Goal: Task Accomplishment & Management: Complete application form

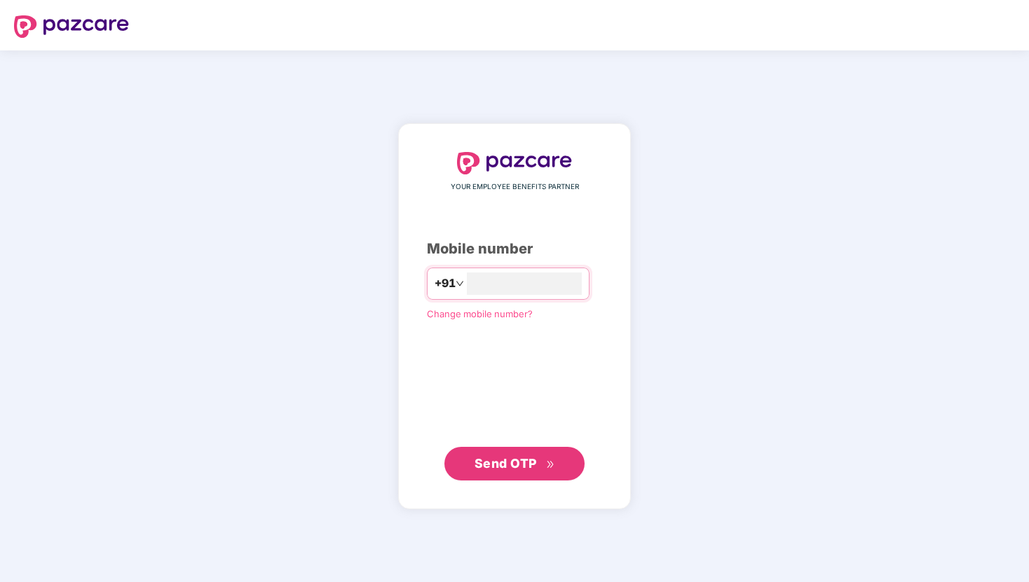
type input "**********"
click at [536, 458] on span "Send OTP" at bounding box center [514, 464] width 81 height 20
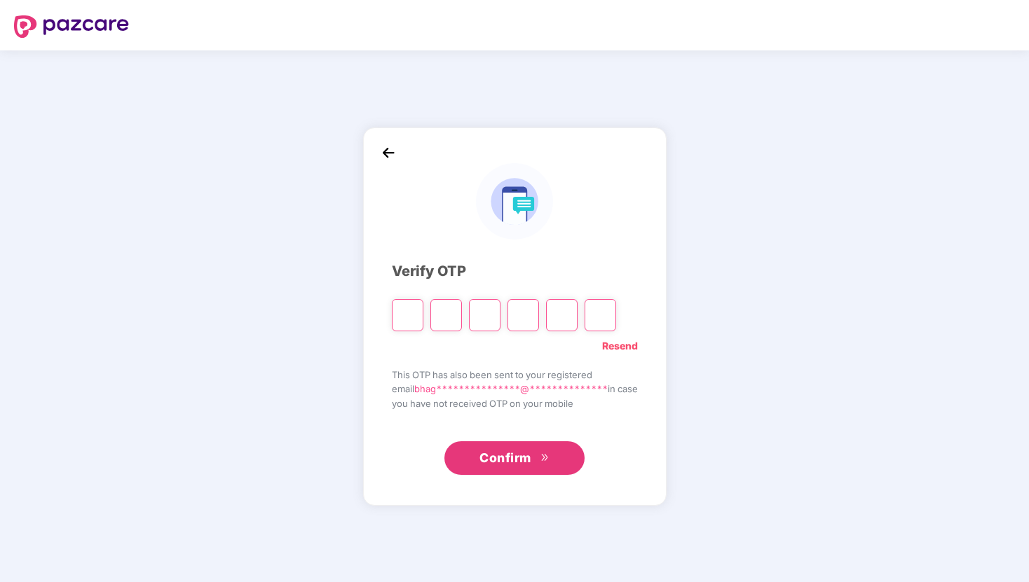
click at [633, 347] on link "Resend" at bounding box center [620, 345] width 36 height 15
click at [408, 305] on input "Please enter verification code. Digit 1" at bounding box center [408, 315] width 32 height 32
type input "*"
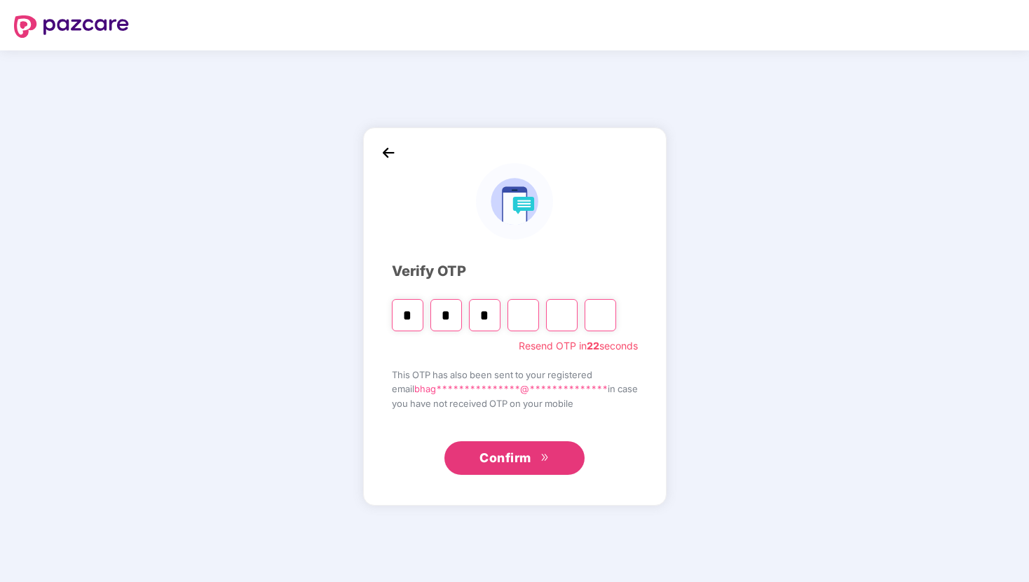
type input "*"
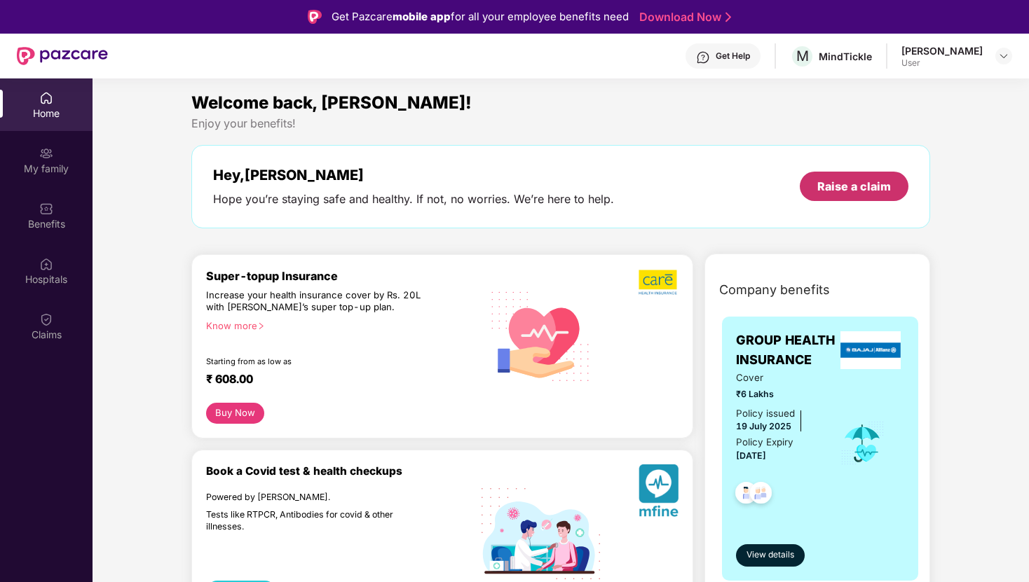
click at [829, 195] on div "Raise a claim" at bounding box center [853, 186] width 109 height 29
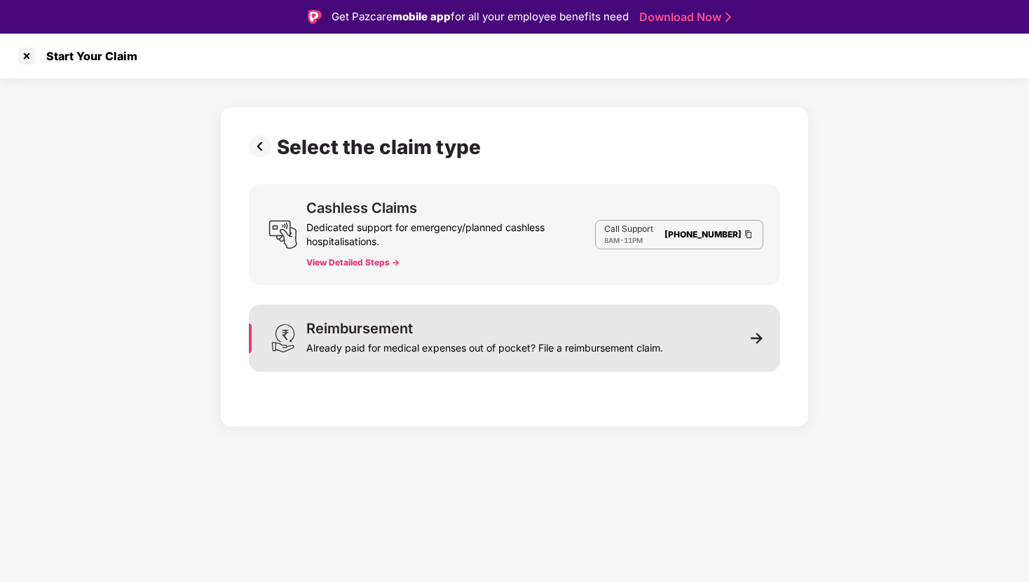
click at [748, 330] on div "Reimbursement Already paid for medical expenses out of pocket? File a reimburse…" at bounding box center [514, 338] width 531 height 67
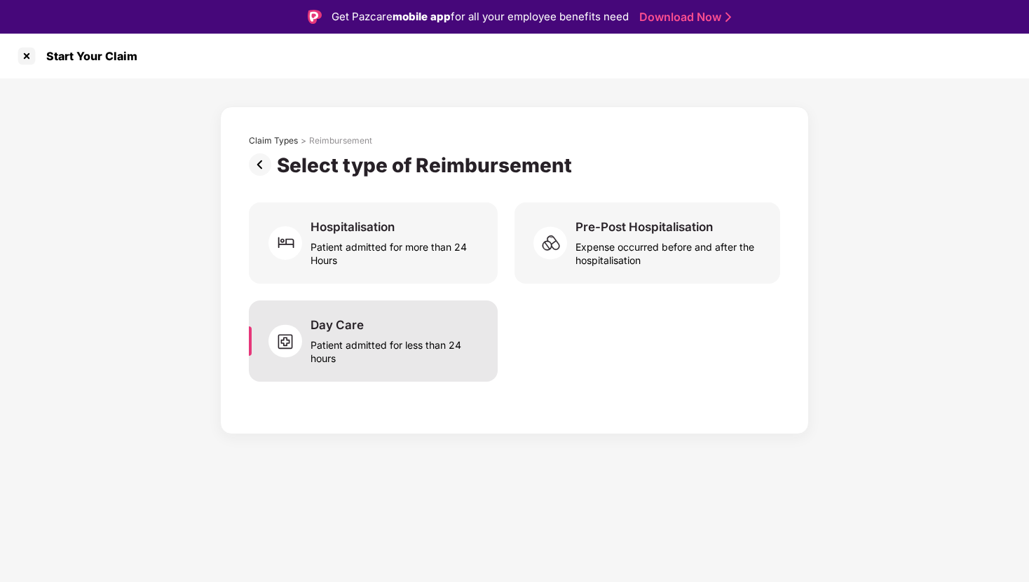
click at [399, 333] on div "Patient admitted for less than 24 hours" at bounding box center [395, 349] width 170 height 32
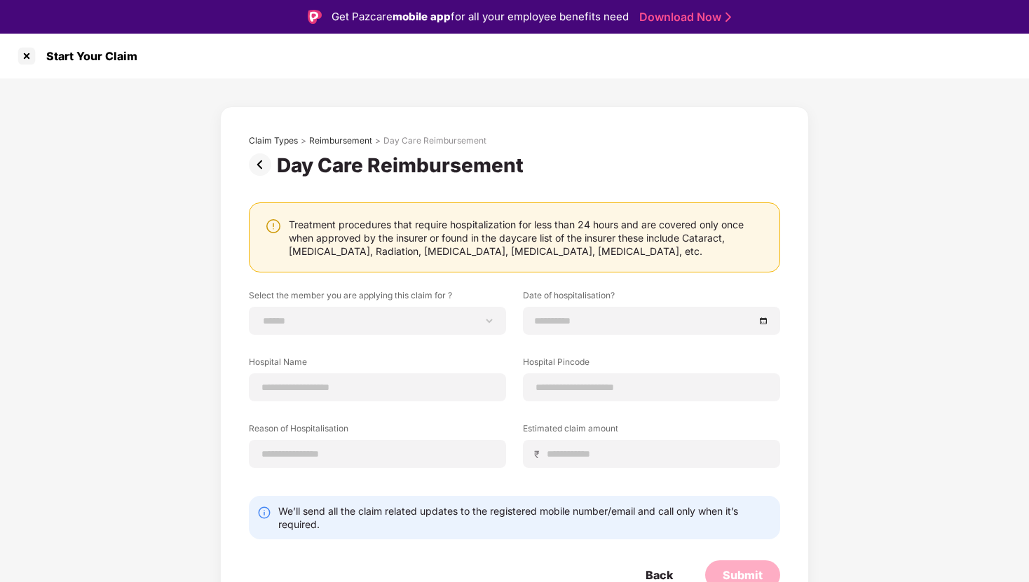
click at [263, 167] on img at bounding box center [263, 164] width 28 height 22
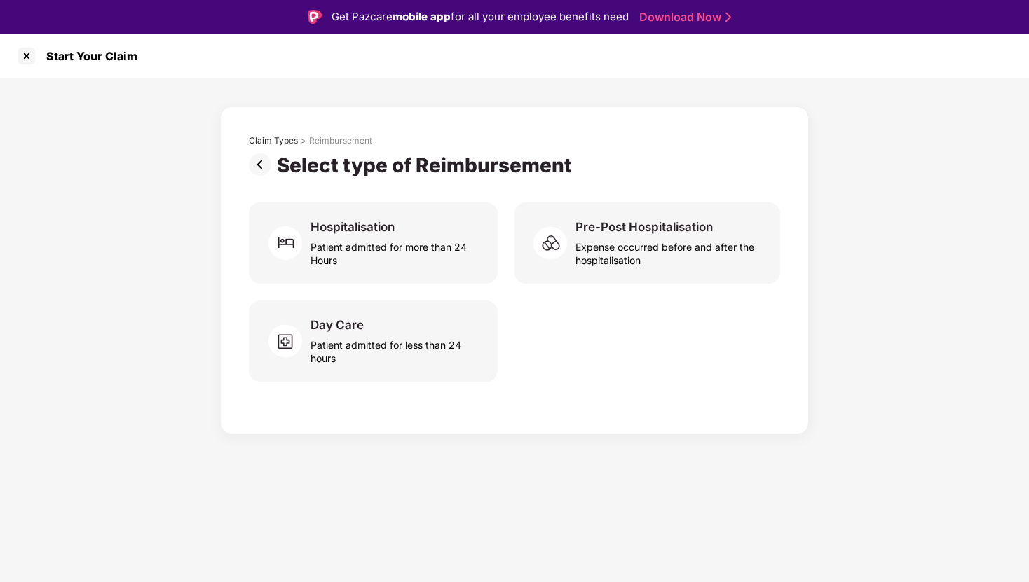
click at [263, 167] on img at bounding box center [263, 164] width 28 height 22
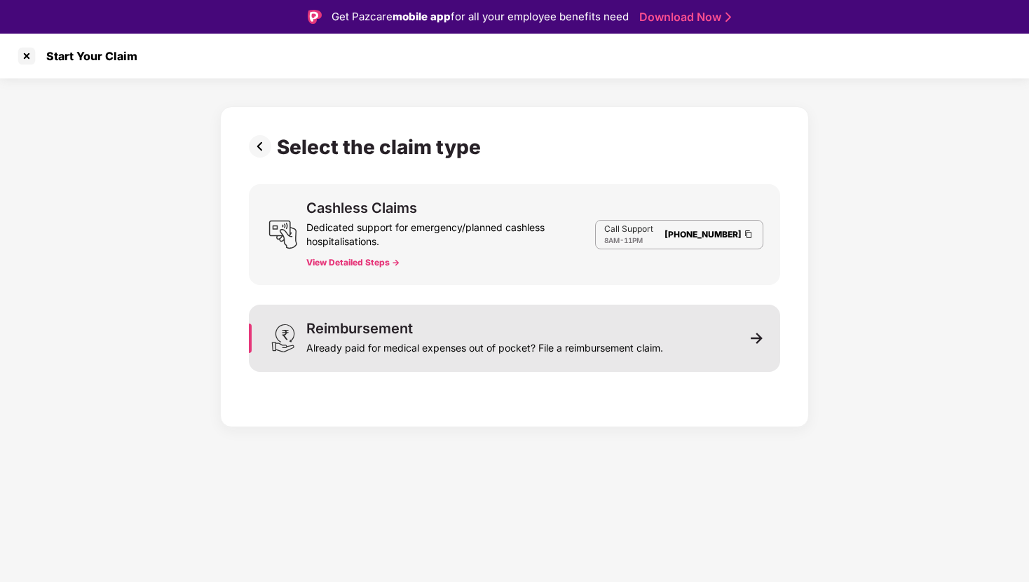
click at [375, 357] on div "Reimbursement Already paid for medical expenses out of pocket? File a reimburse…" at bounding box center [514, 338] width 531 height 67
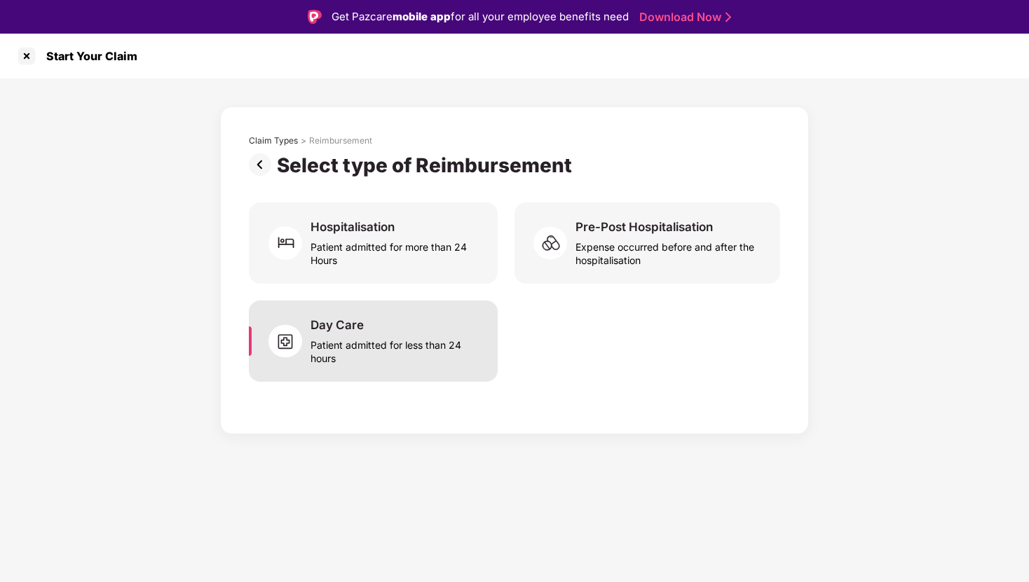
click at [373, 354] on div "Patient admitted for less than 24 hours" at bounding box center [395, 349] width 170 height 32
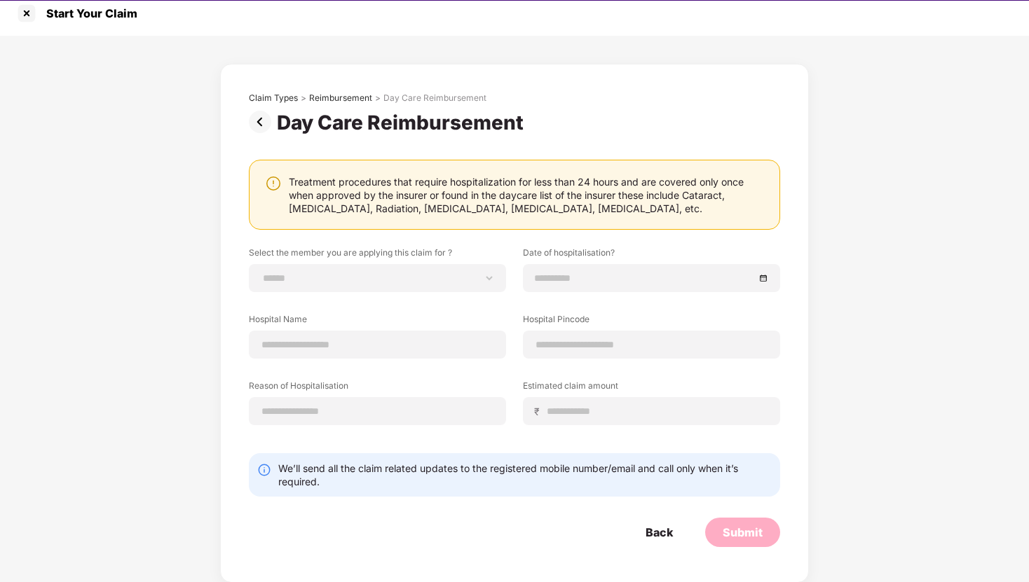
scroll to position [34, 0]
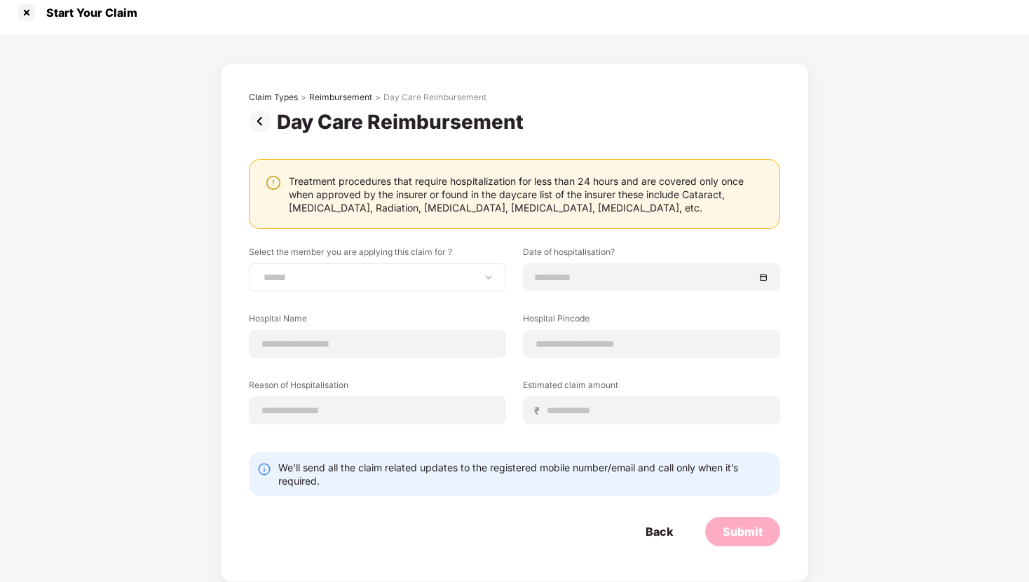
click at [456, 284] on div "**********" at bounding box center [377, 277] width 257 height 28
click at [485, 280] on select "**********" at bounding box center [377, 277] width 233 height 11
click at [518, 321] on div "**********" at bounding box center [514, 346] width 531 height 200
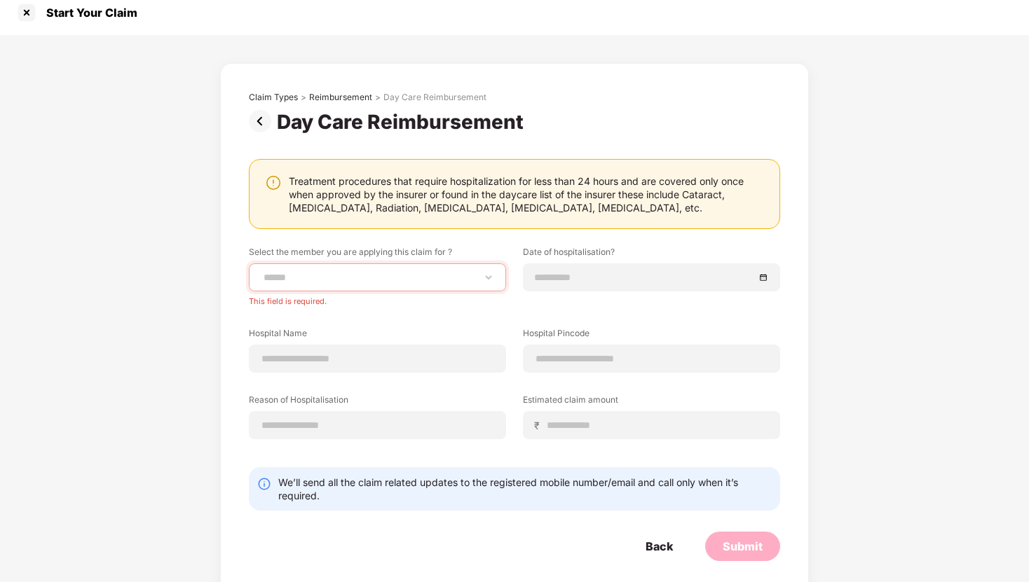
click at [517, 320] on div "**********" at bounding box center [514, 353] width 531 height 214
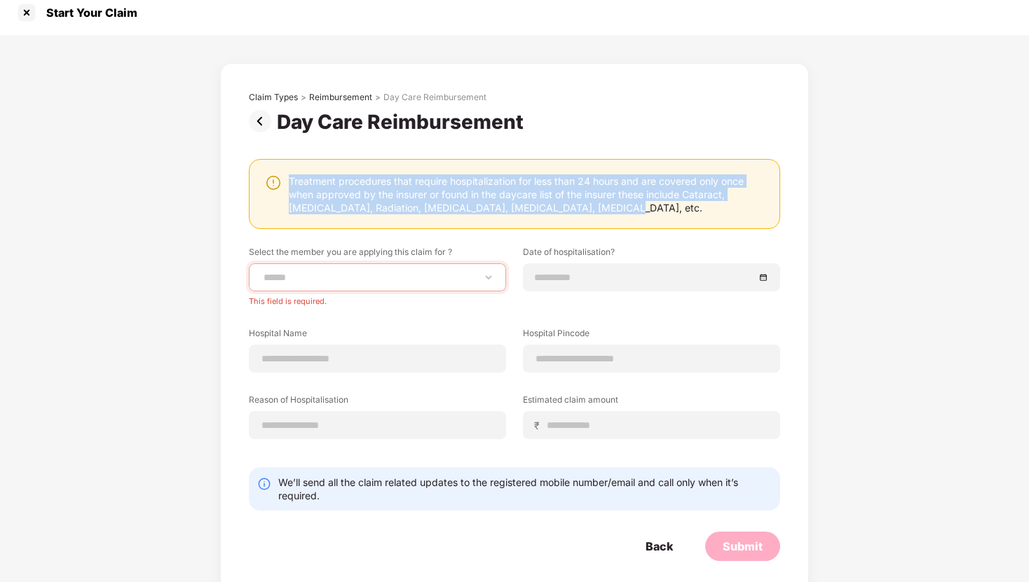
drag, startPoint x: 587, startPoint y: 212, endPoint x: 300, endPoint y: 167, distance: 290.9
click at [300, 167] on div "Treatment procedures that require hospitalization for less than 24 hours and ar…" at bounding box center [514, 194] width 531 height 70
click at [261, 121] on img at bounding box center [263, 121] width 28 height 22
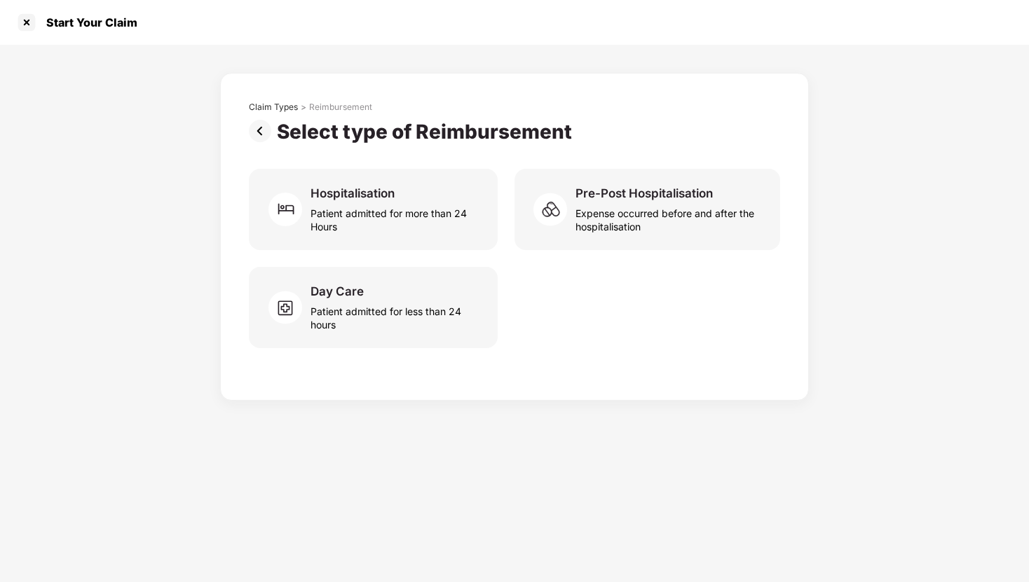
click at [261, 121] on img at bounding box center [263, 131] width 28 height 22
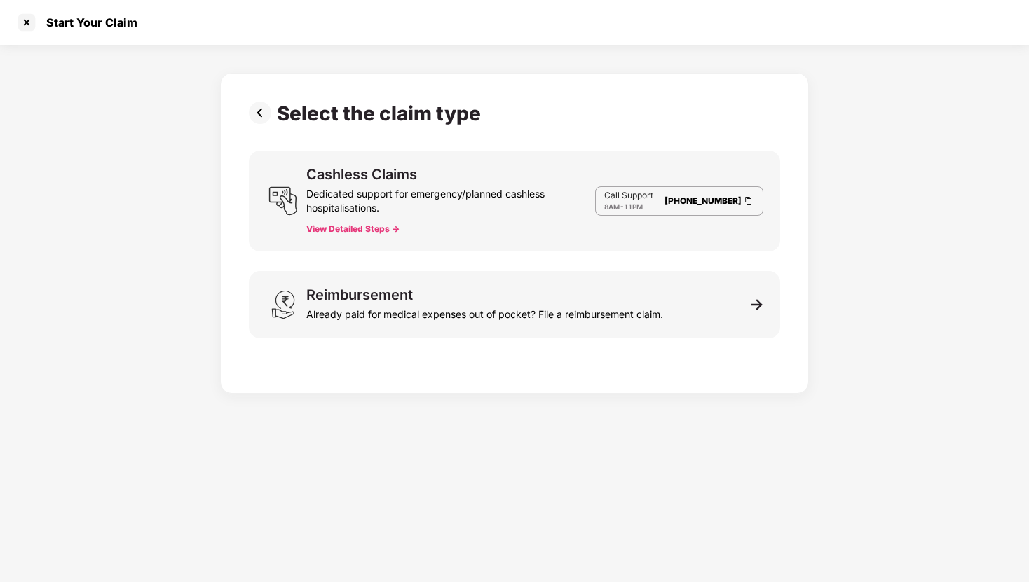
click at [259, 107] on img at bounding box center [263, 113] width 28 height 22
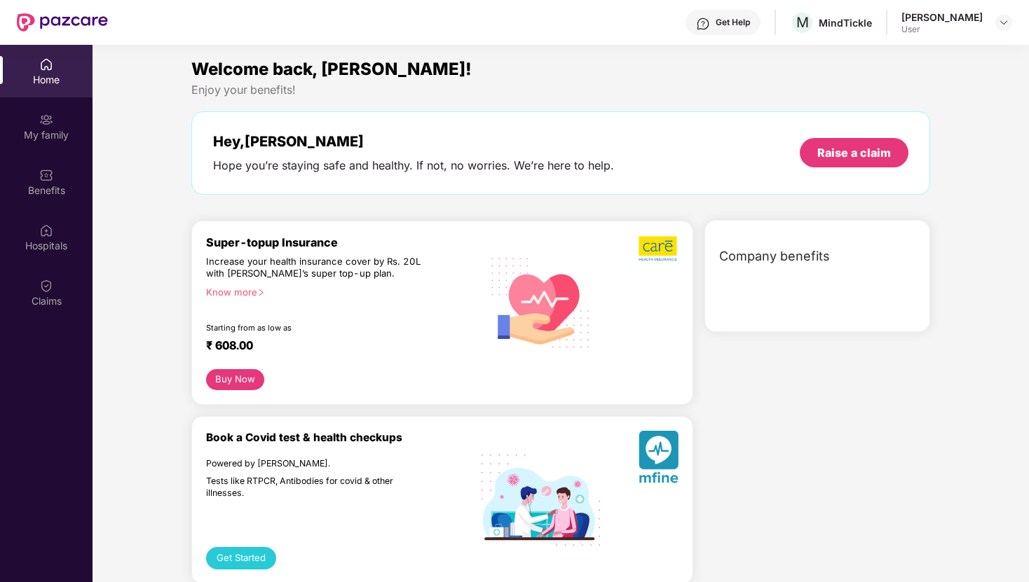
scroll to position [78, 0]
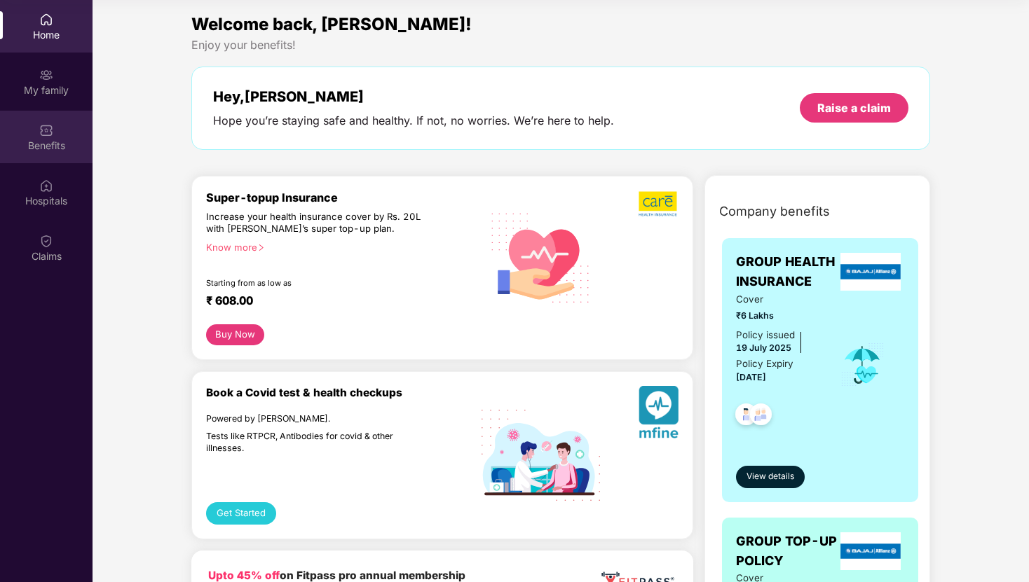
click at [59, 132] on div "Benefits" at bounding box center [46, 137] width 92 height 53
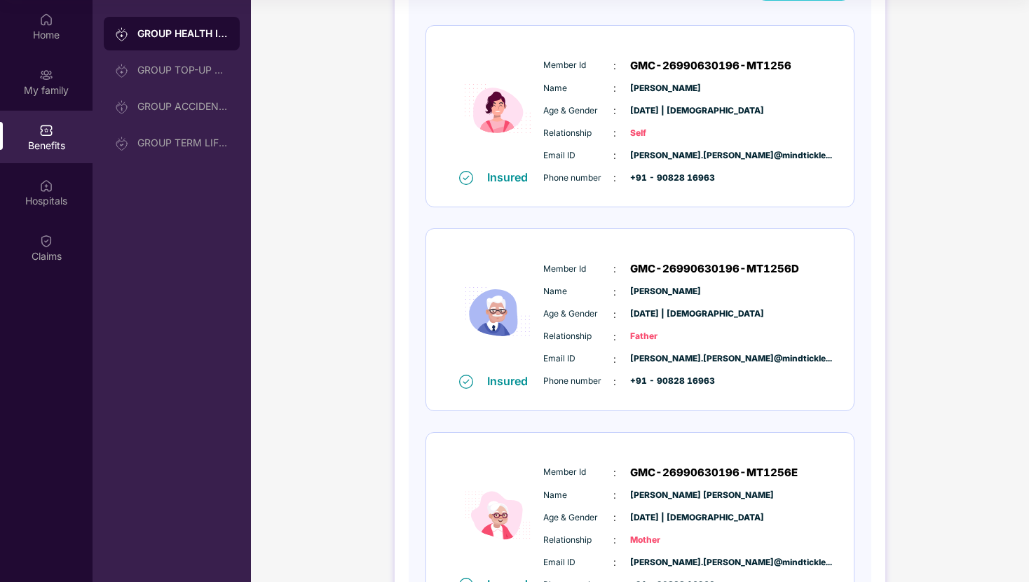
scroll to position [0, 0]
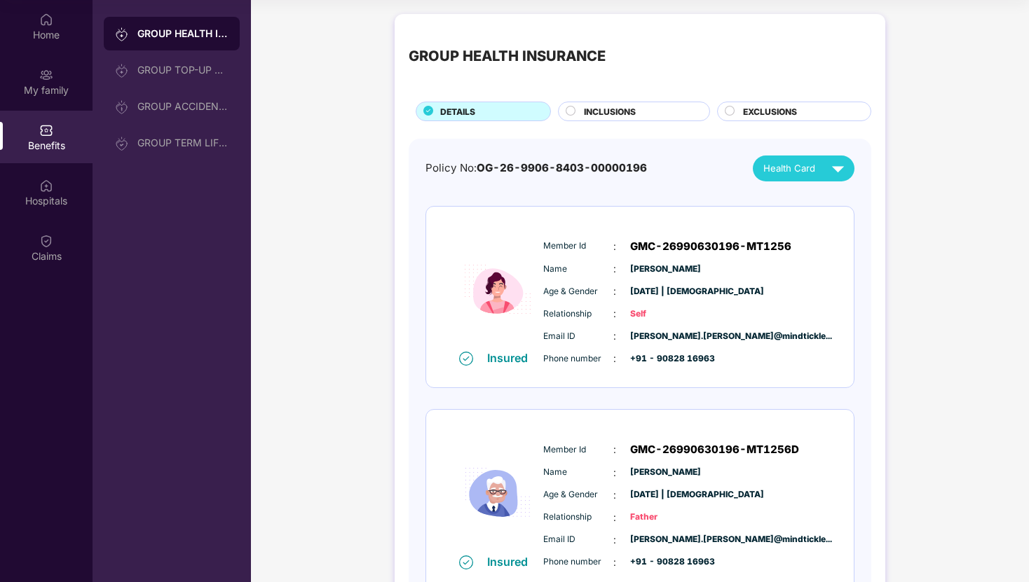
click at [605, 109] on span "INCLUSIONS" at bounding box center [610, 111] width 52 height 13
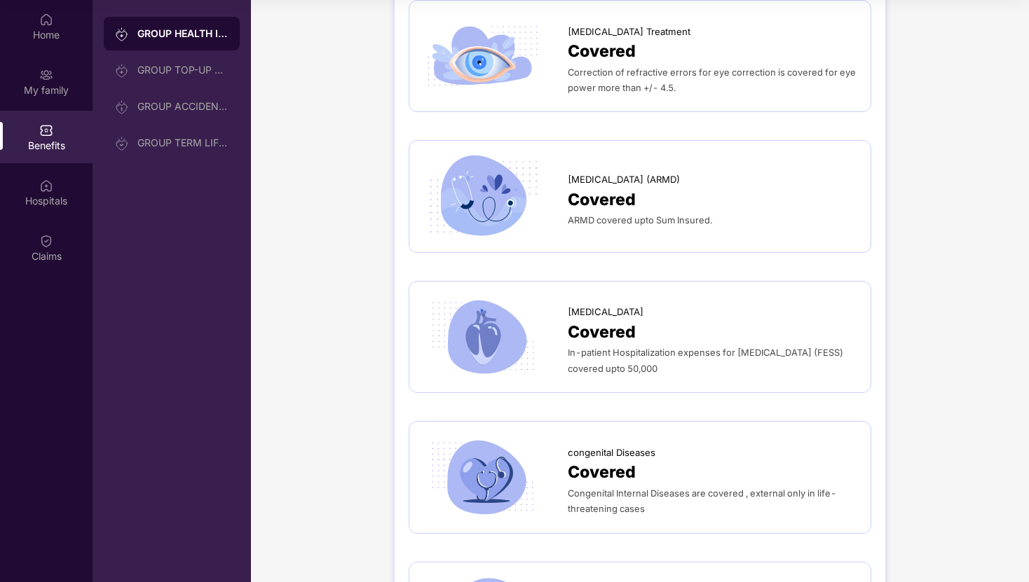
scroll to position [2082, 0]
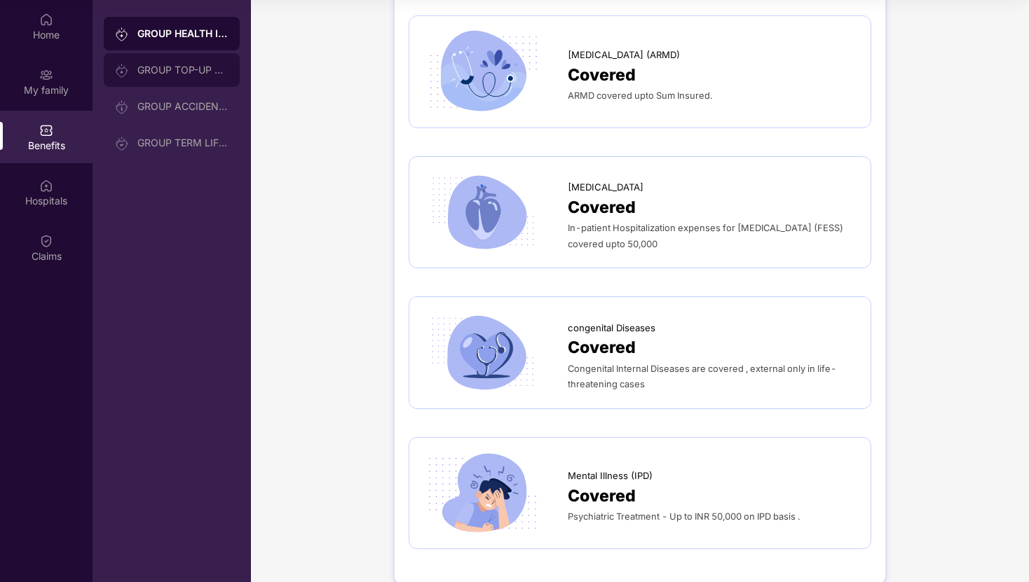
click at [207, 61] on div "GROUP TOP-UP POLICY" at bounding box center [172, 70] width 136 height 34
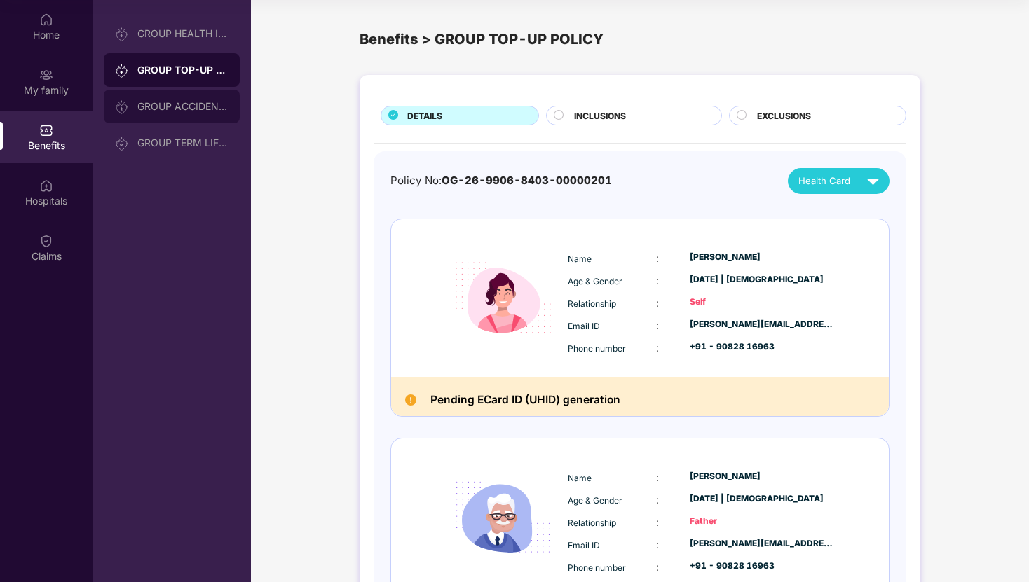
click at [205, 97] on div "GROUP ACCIDENTAL INSURANCE" at bounding box center [172, 107] width 136 height 34
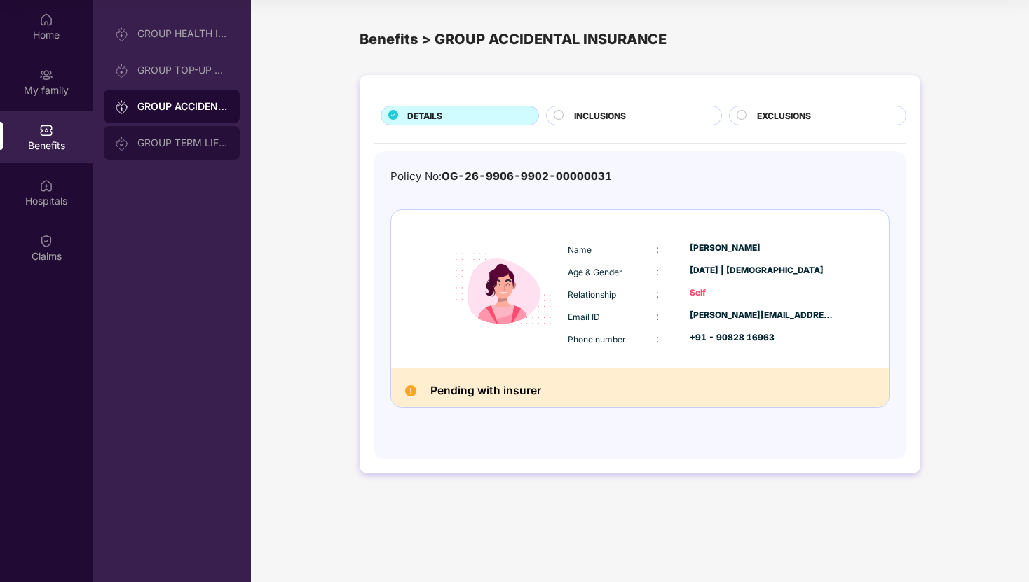
click at [176, 134] on div "GROUP TERM LIFE INSURANCE" at bounding box center [172, 143] width 136 height 34
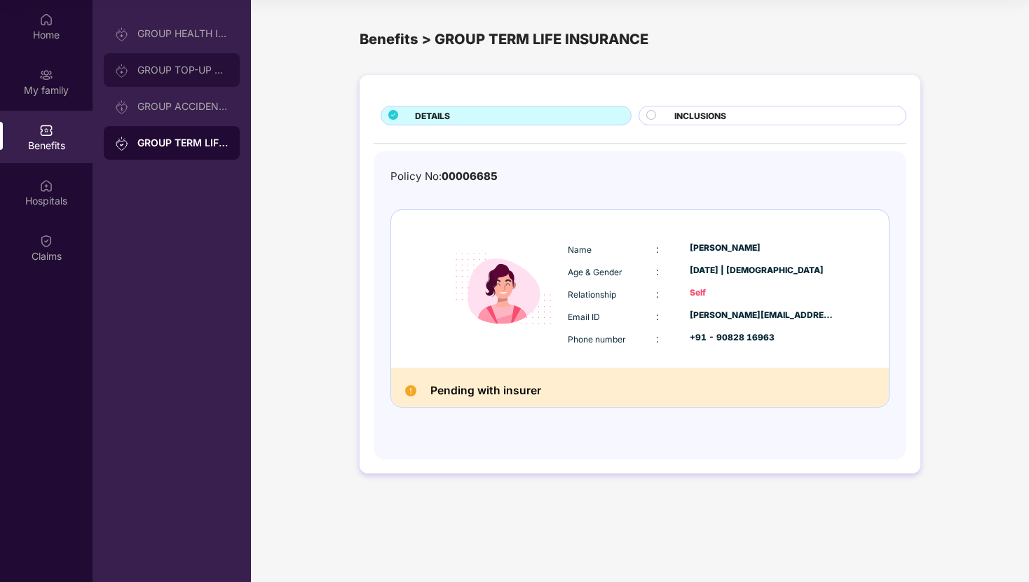
click at [171, 59] on div "GROUP TOP-UP POLICY" at bounding box center [172, 70] width 136 height 34
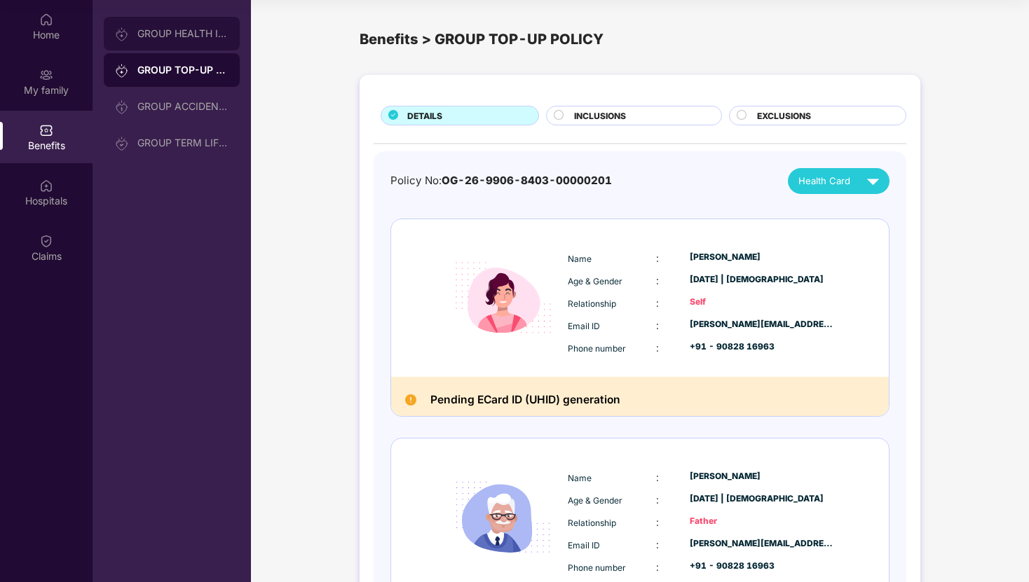
click at [171, 38] on div "GROUP HEALTH INSURANCE" at bounding box center [182, 33] width 91 height 11
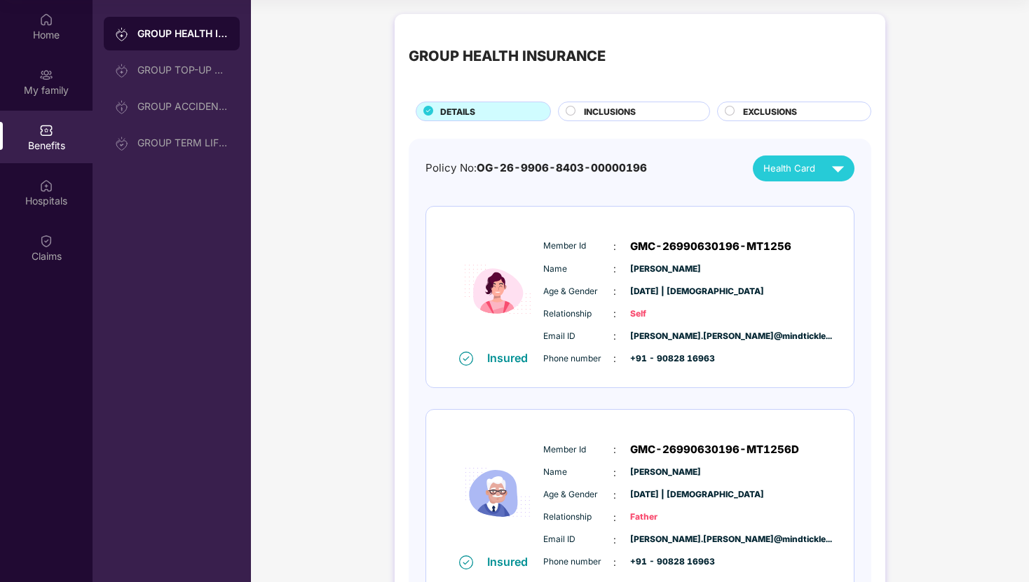
click at [625, 106] on span "INCLUSIONS" at bounding box center [610, 111] width 52 height 13
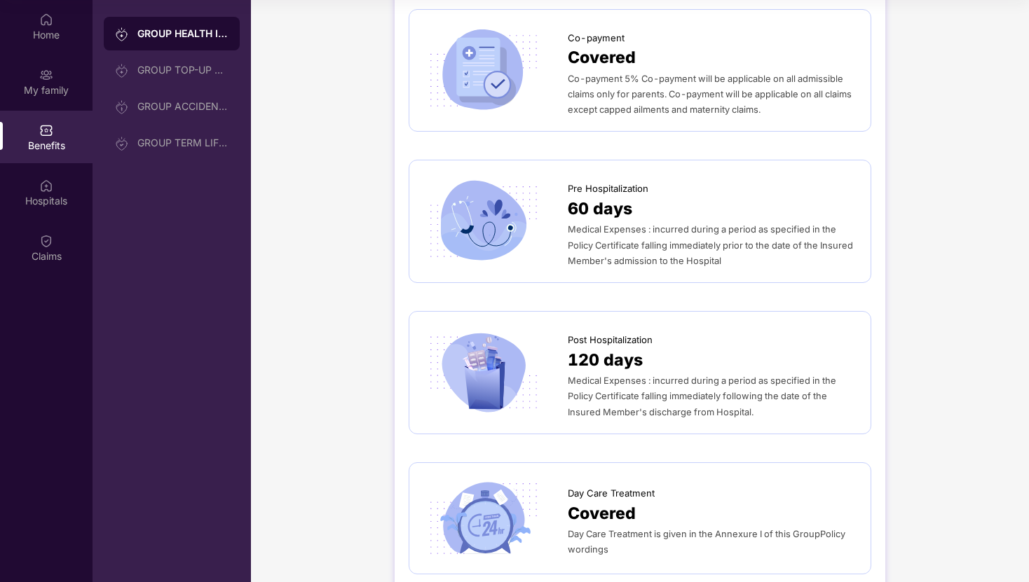
scroll to position [778, 0]
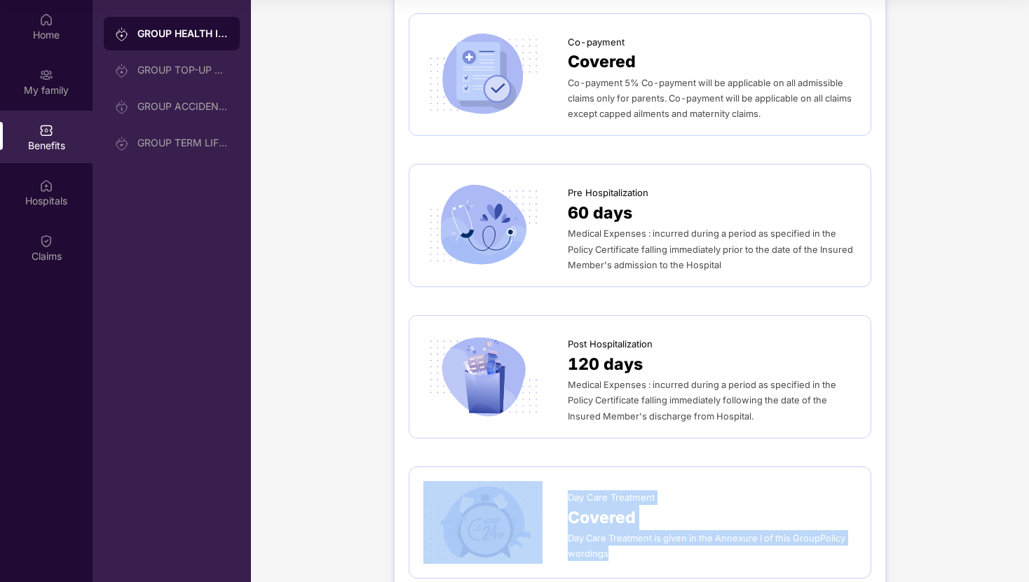
drag, startPoint x: 563, startPoint y: 452, endPoint x: 652, endPoint y: 549, distance: 131.9
copy div "Day Care Treatment Covered Day Care Treatment is given in the Annexure I of thi…"
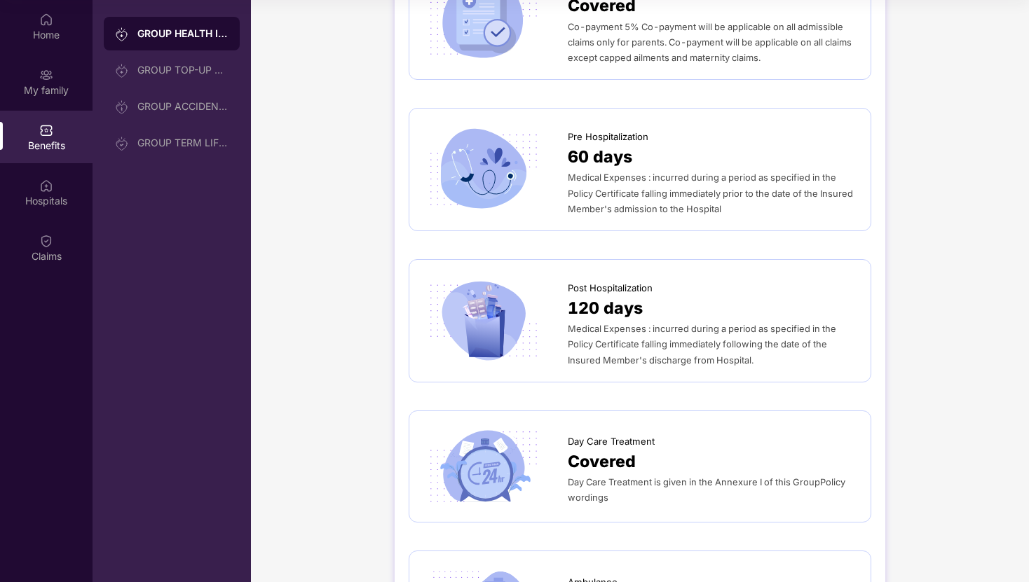
scroll to position [856, 0]
